Goal: Transaction & Acquisition: Download file/media

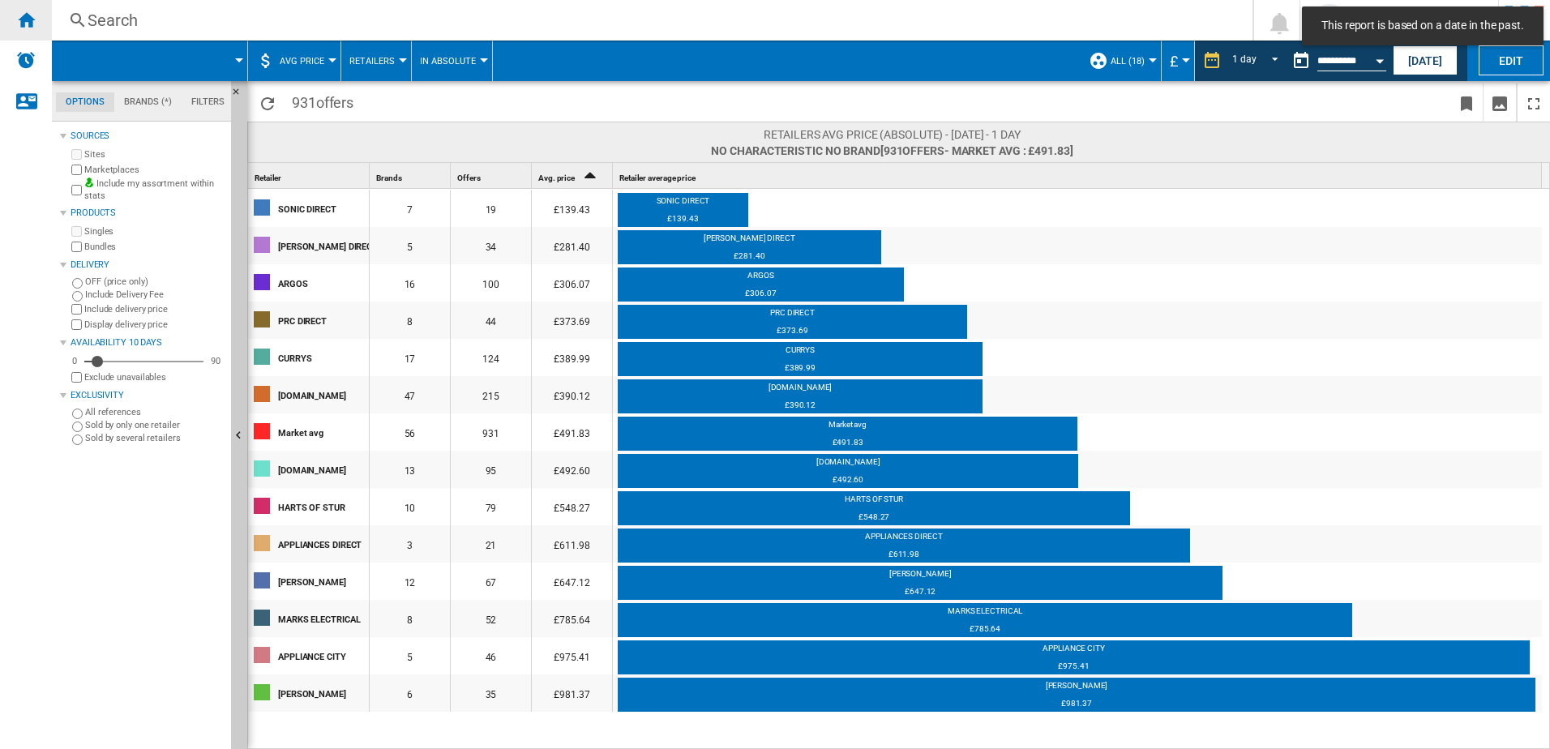
click at [0, 16] on html "This report is based on a date in the past. In order to access Insight, please …" at bounding box center [775, 374] width 1550 height 749
click at [17, 19] on ng-md-icon "Home" at bounding box center [25, 19] width 19 height 19
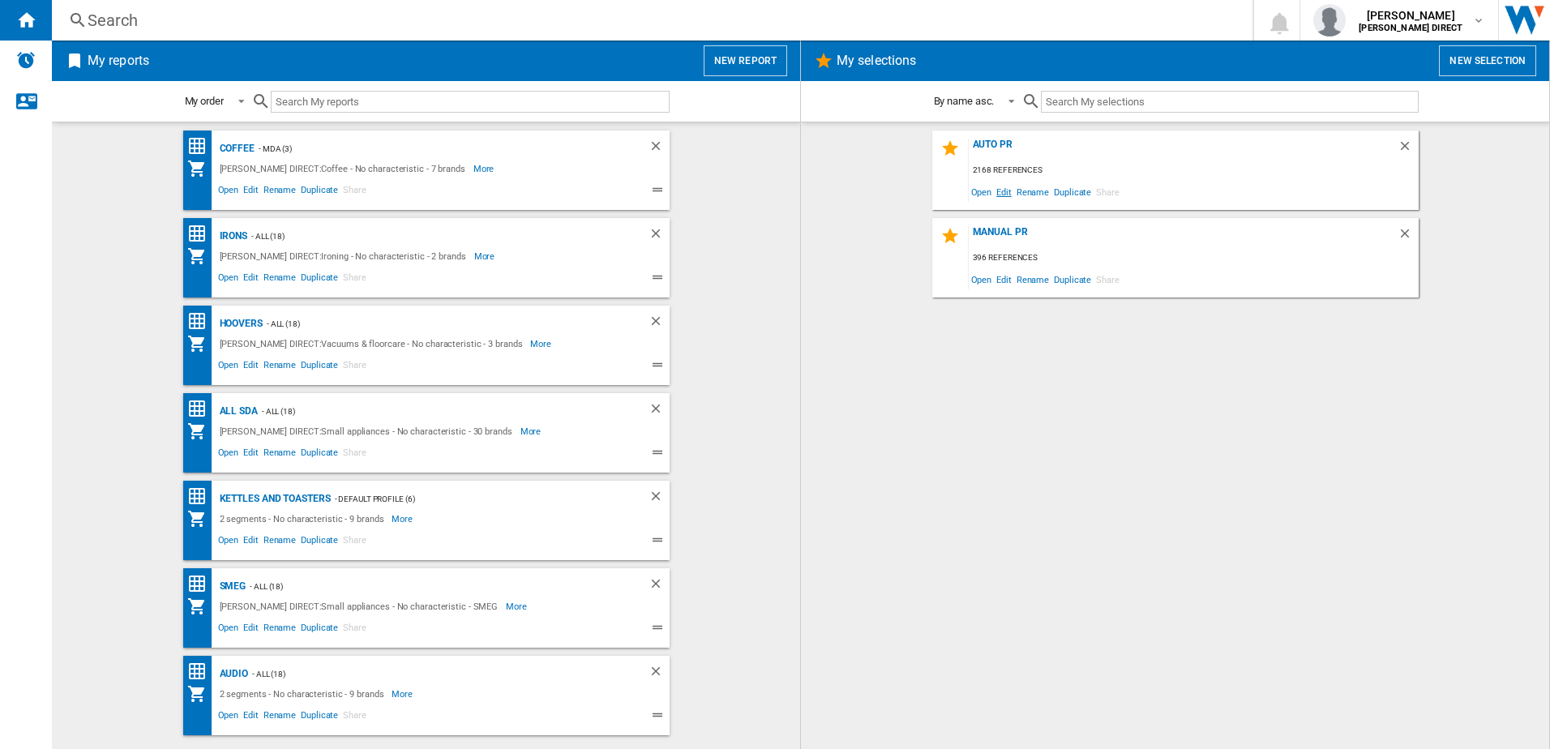
click at [1012, 195] on span "Edit" at bounding box center [1004, 192] width 20 height 22
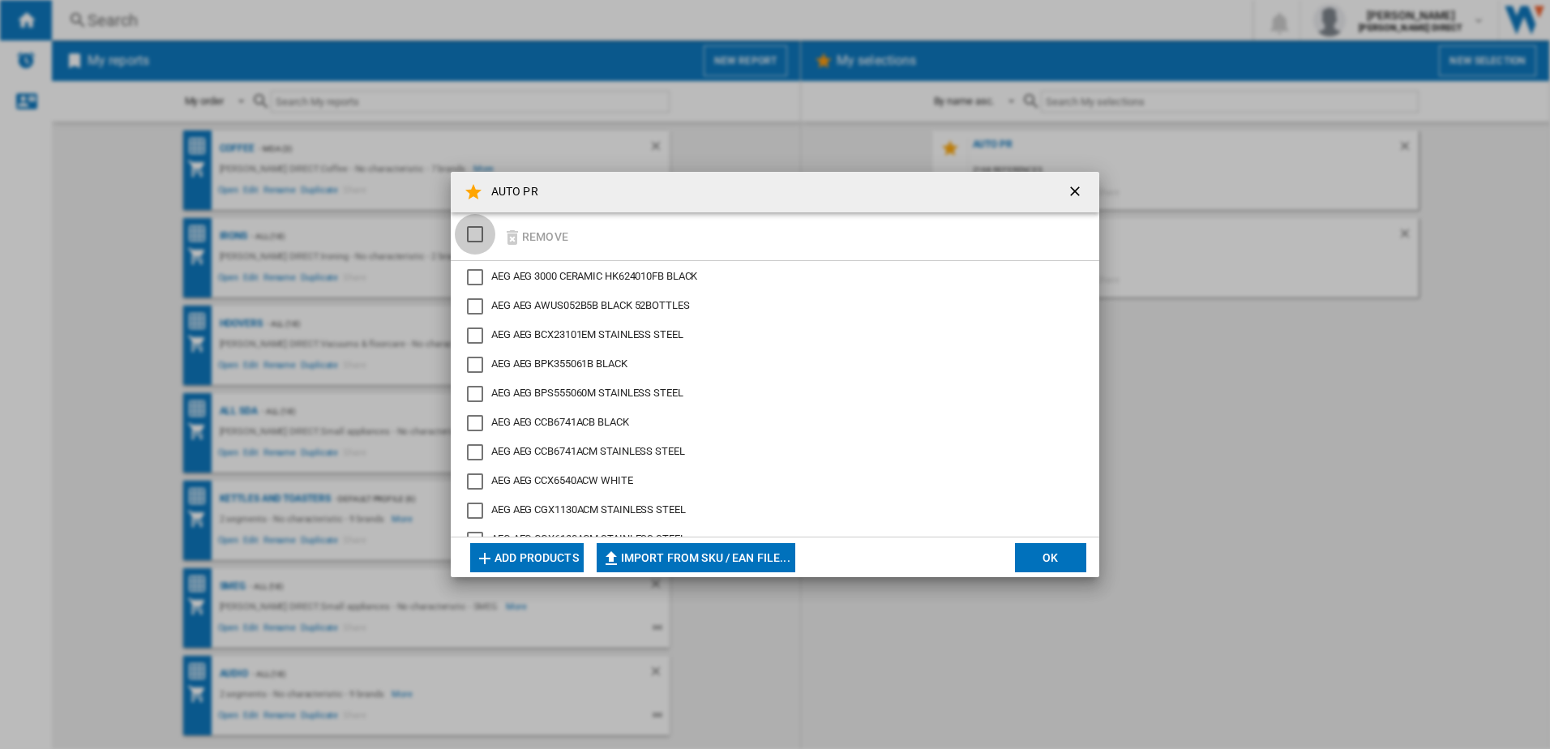
click at [478, 234] on div "SELECTIONS.EDITION_POPUP.SELECT_DESELECT" at bounding box center [475, 234] width 16 height 16
click at [535, 238] on button "Remove" at bounding box center [535, 236] width 75 height 38
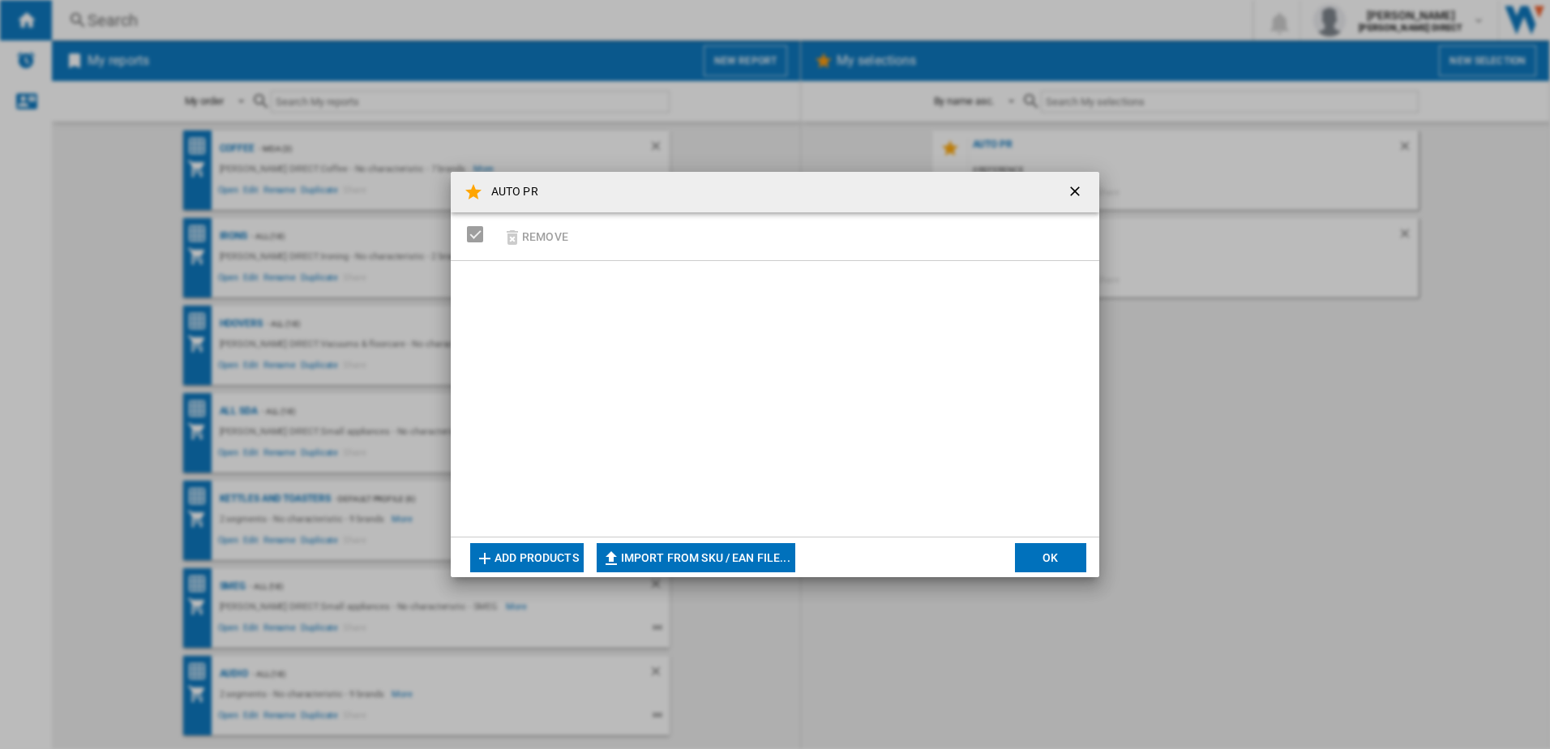
click at [727, 557] on button "Import from SKU / EAN file..." at bounding box center [696, 557] width 199 height 29
type input "**********"
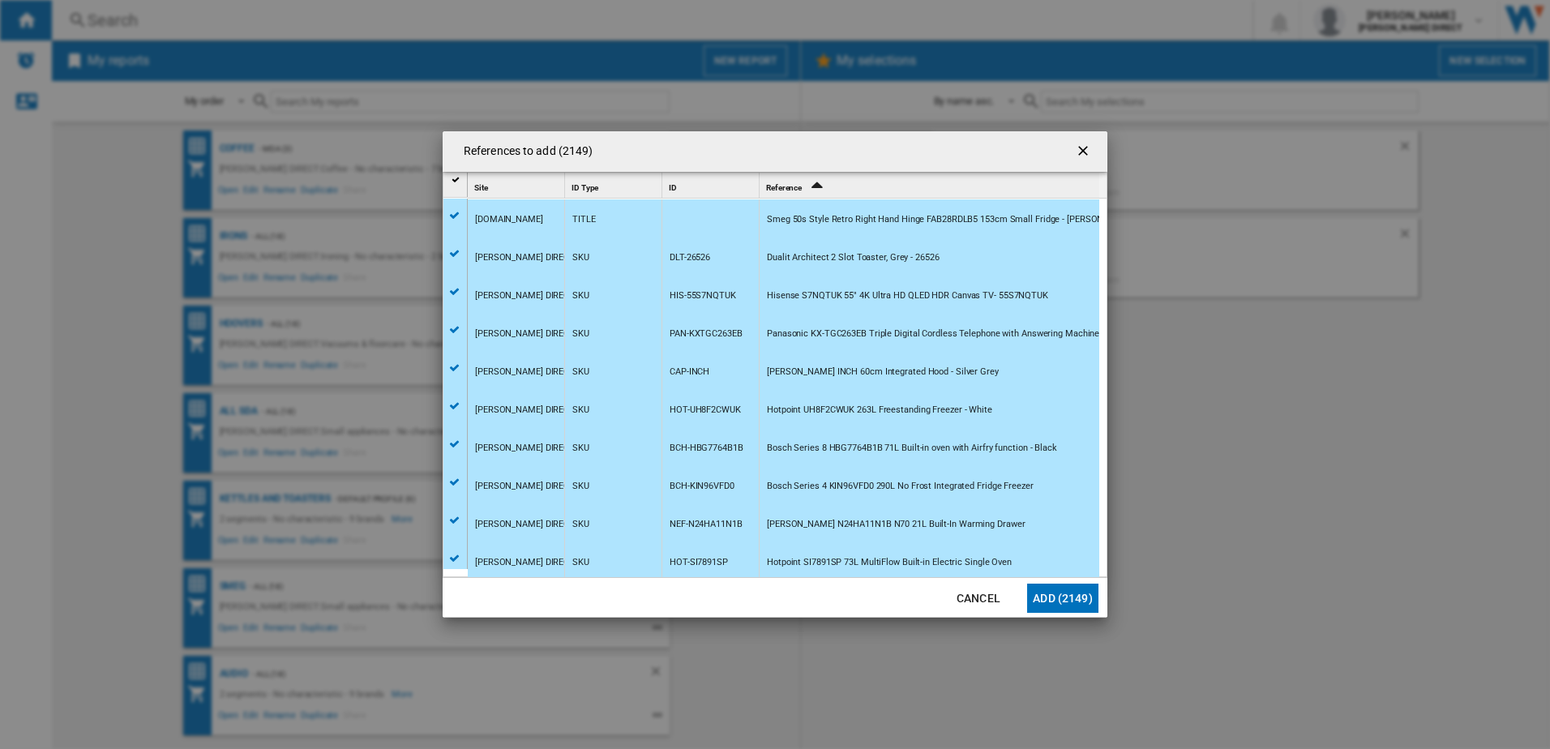
click at [1064, 608] on button "Add (2149)" at bounding box center [1062, 598] width 71 height 29
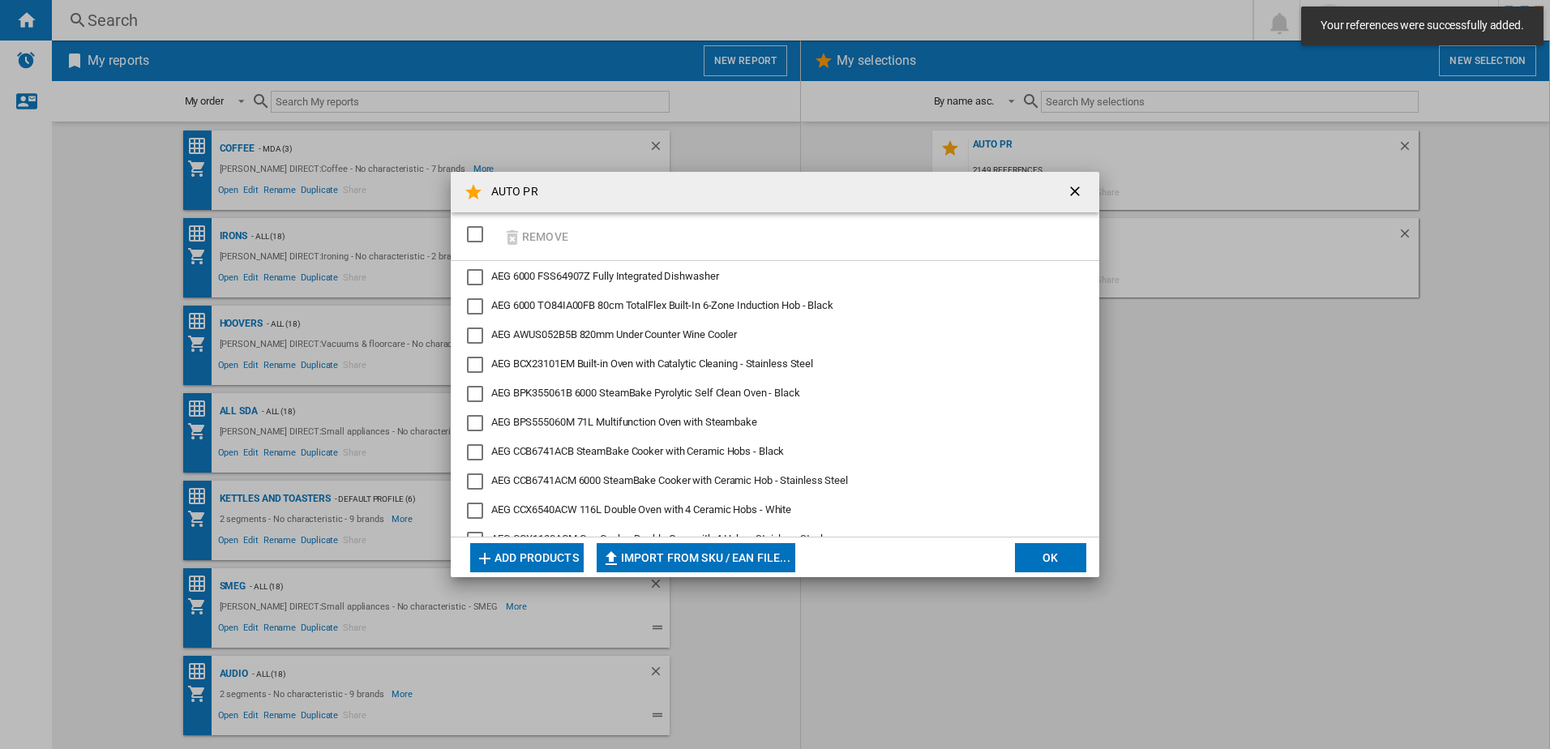
click at [1032, 556] on button "OK" at bounding box center [1050, 557] width 71 height 29
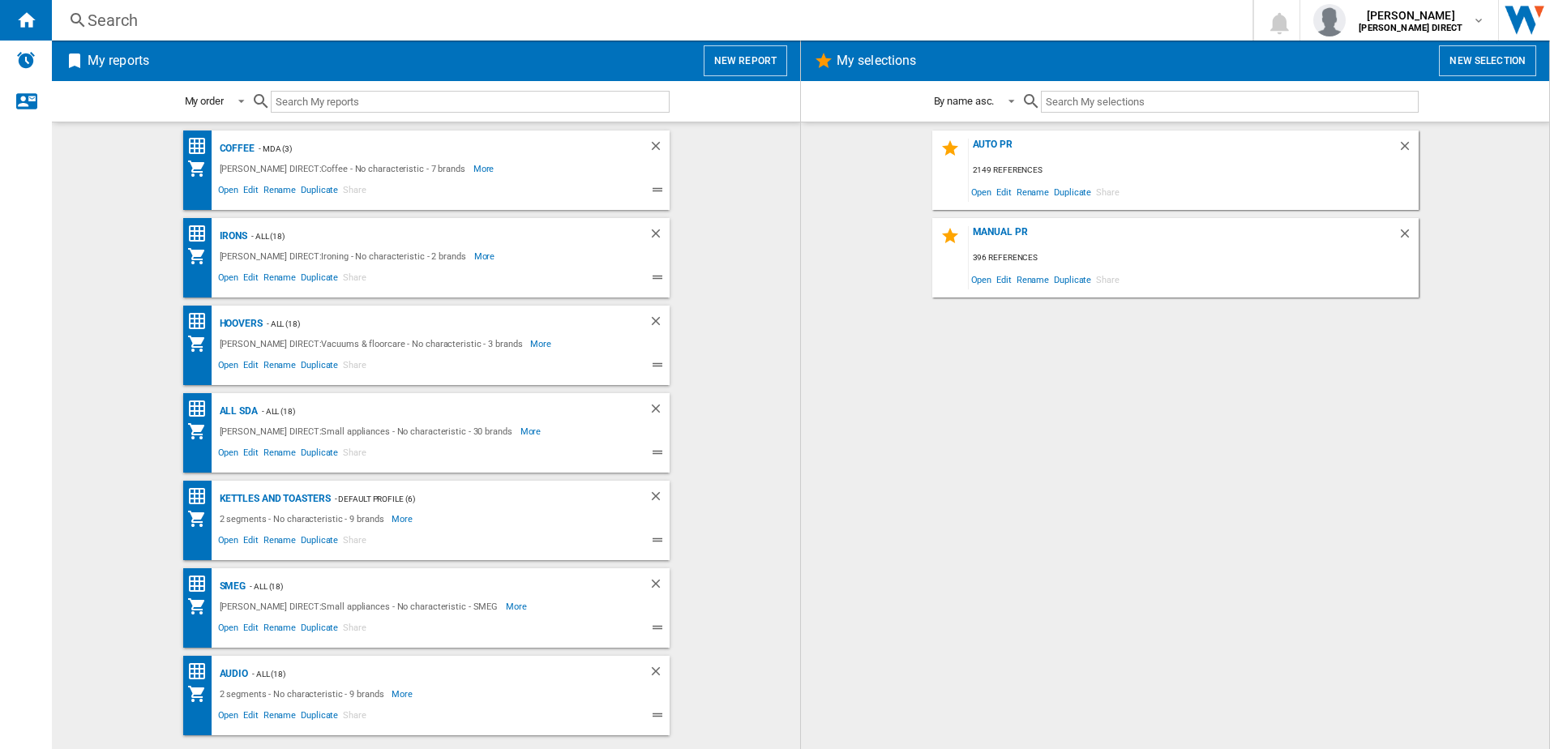
click at [1004, 506] on div "AUTO PR 2149 references Open Edit Rename Duplicate Share MANUAL PR 396 referenc…" at bounding box center [1175, 436] width 716 height 610
click at [1057, 519] on div "AUTO PR 2149 references Open Edit Rename Duplicate Share MANUAL PR 396 referenc…" at bounding box center [1175, 436] width 716 height 610
click at [1191, 422] on div "AUTO PR 2149 references Open Edit Rename Duplicate Share MANUAL PR 396 referenc…" at bounding box center [1175, 436] width 716 height 610
click at [1002, 148] on div "AUTO PR" at bounding box center [1183, 150] width 429 height 22
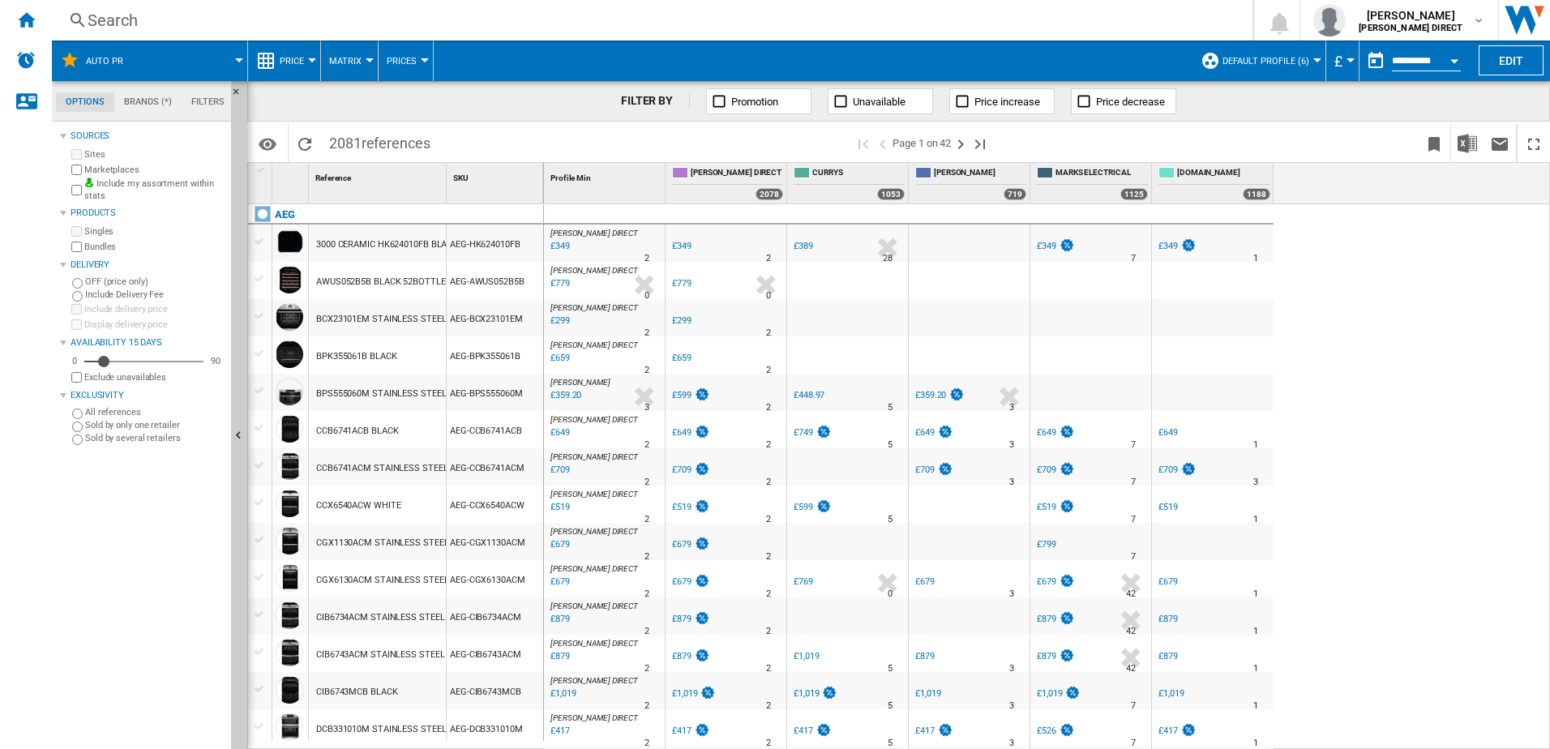
click at [1261, 59] on span "Default profile (6)" at bounding box center [1266, 61] width 87 height 11
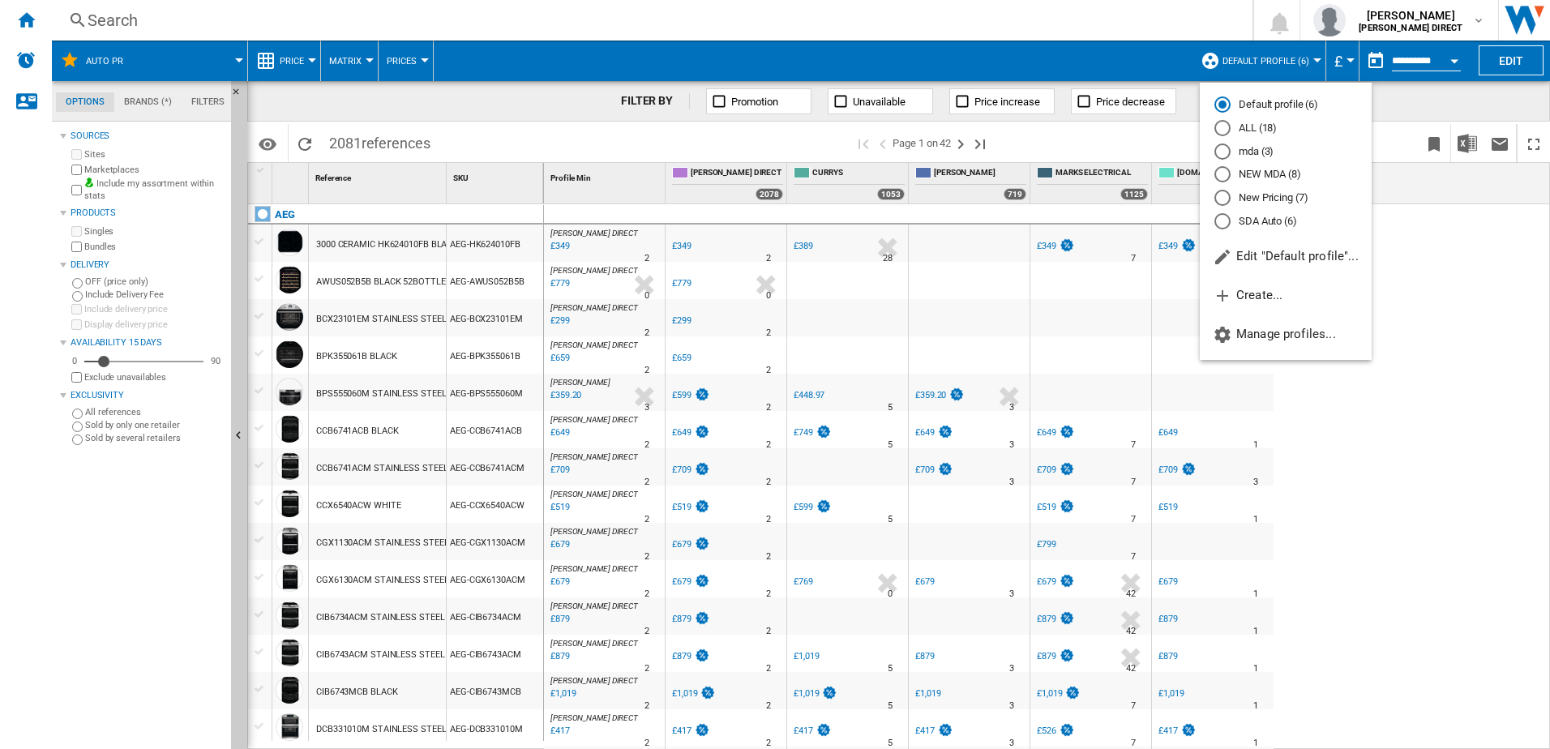
click at [1272, 200] on md-radio-button "New Pricing (7)" at bounding box center [1285, 198] width 143 height 15
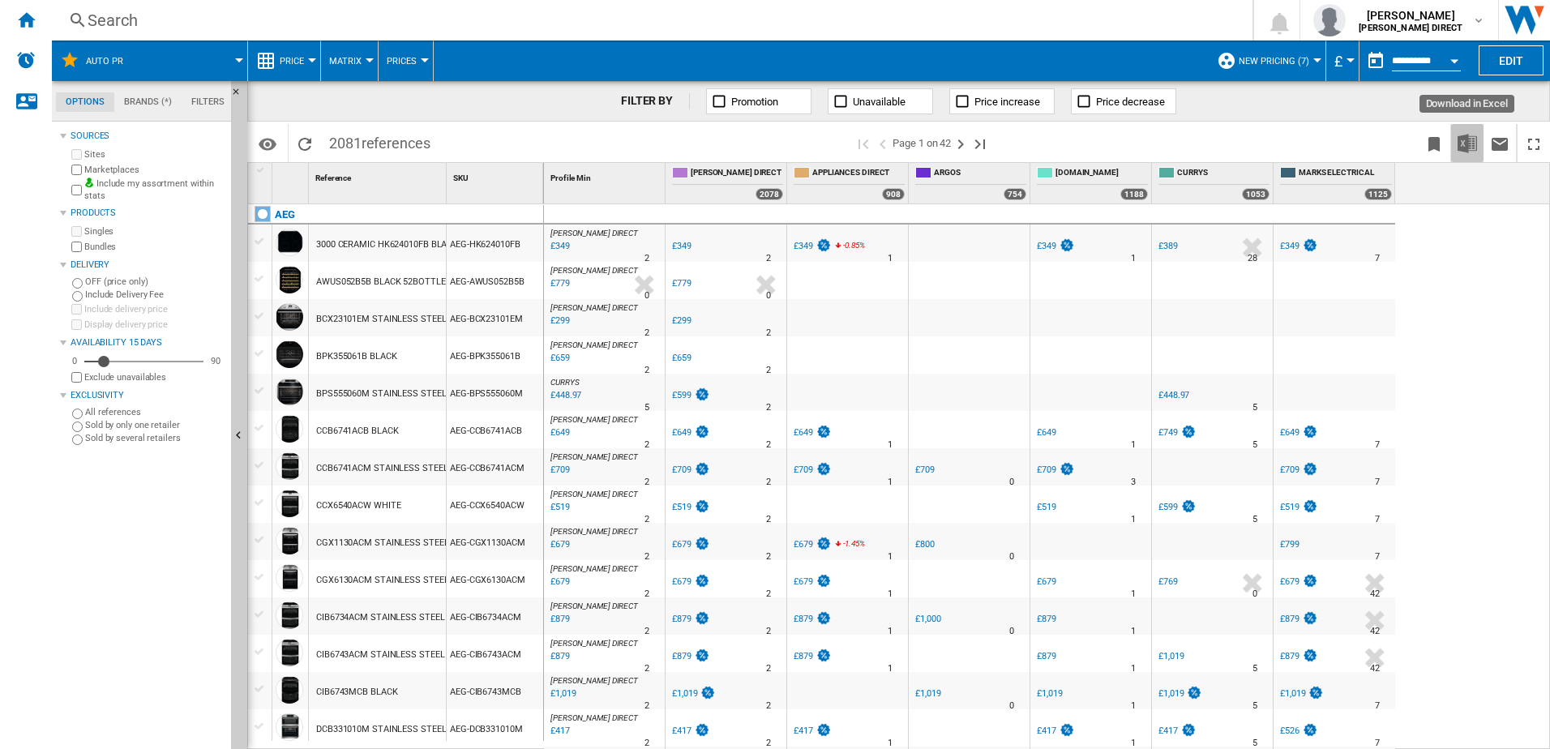
click at [1471, 147] on img "Download in Excel" at bounding box center [1467, 143] width 19 height 19
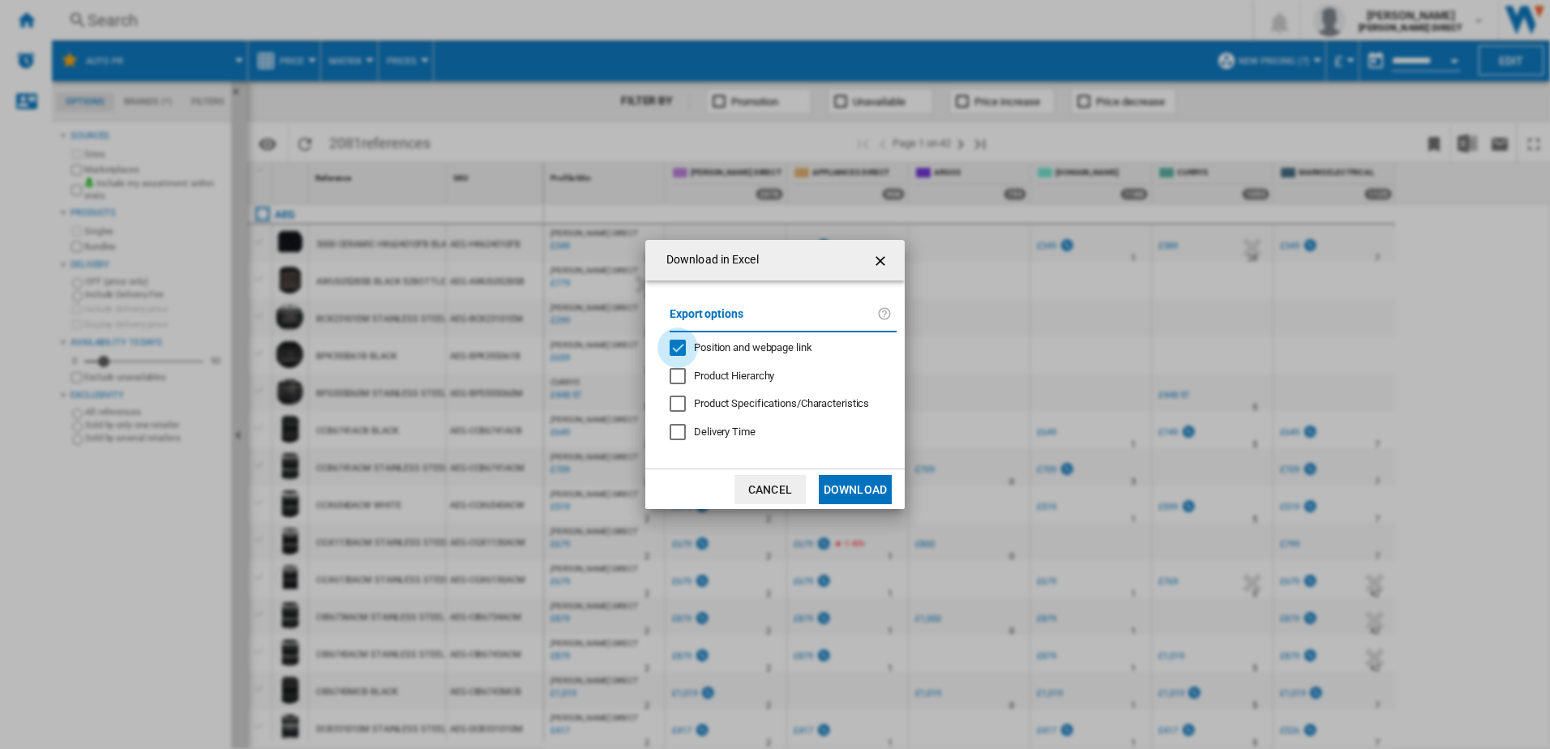
click at [678, 345] on div "Position and webpage link" at bounding box center [678, 348] width 16 height 16
click at [872, 495] on button "Download" at bounding box center [855, 489] width 73 height 29
